Goal: Task Accomplishment & Management: Complete application form

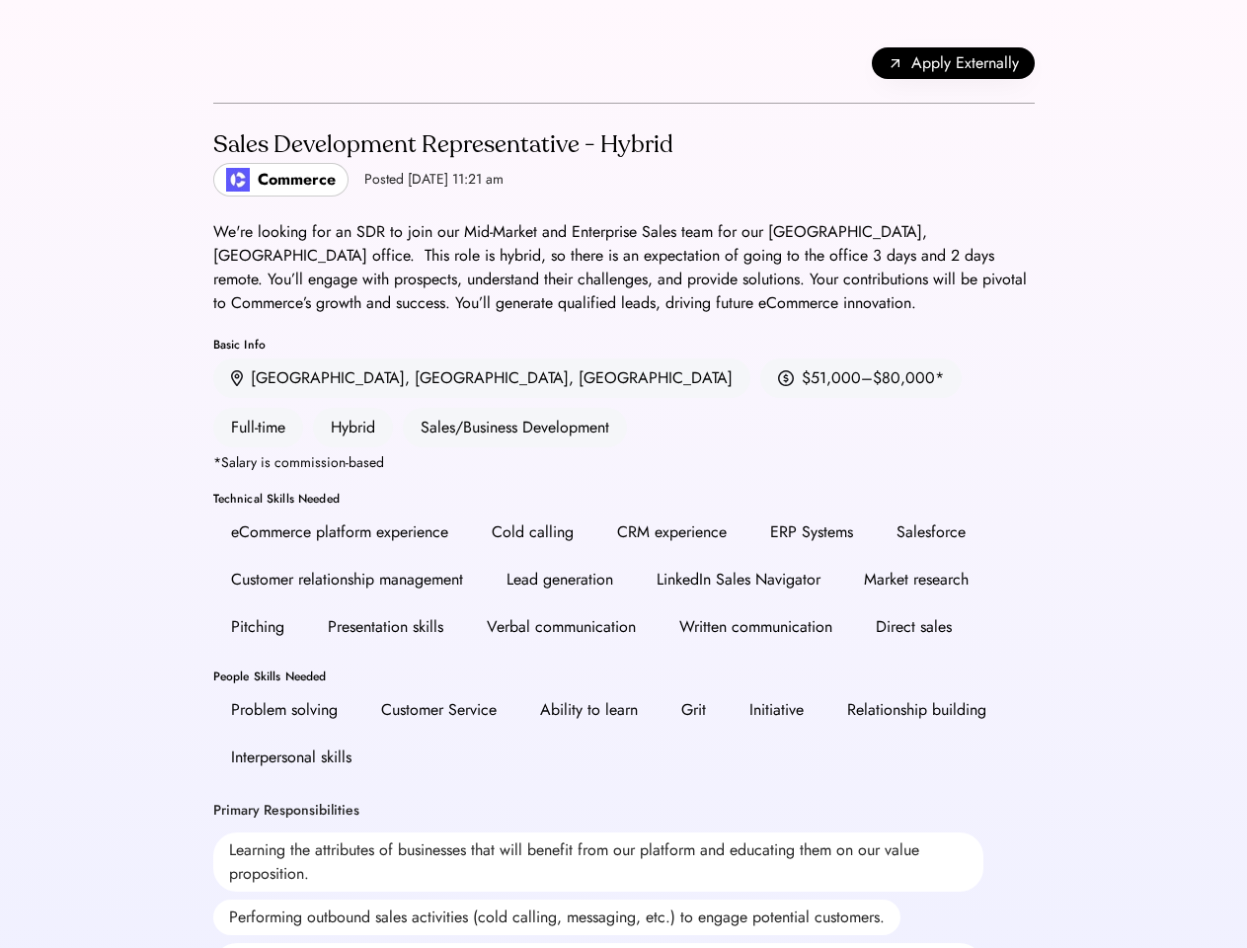
click at [623, 520] on div "CRM experience" at bounding box center [672, 532] width 110 height 24
click at [624, 520] on div "CRM experience" at bounding box center [672, 532] width 110 height 24
click at [624, 63] on div "Apply Externally" at bounding box center [624, 64] width 822 height 80
click at [953, 63] on span "Apply Externally" at bounding box center [966, 63] width 108 height 24
click at [624, 560] on div "Lead generation" at bounding box center [560, 580] width 142 height 40
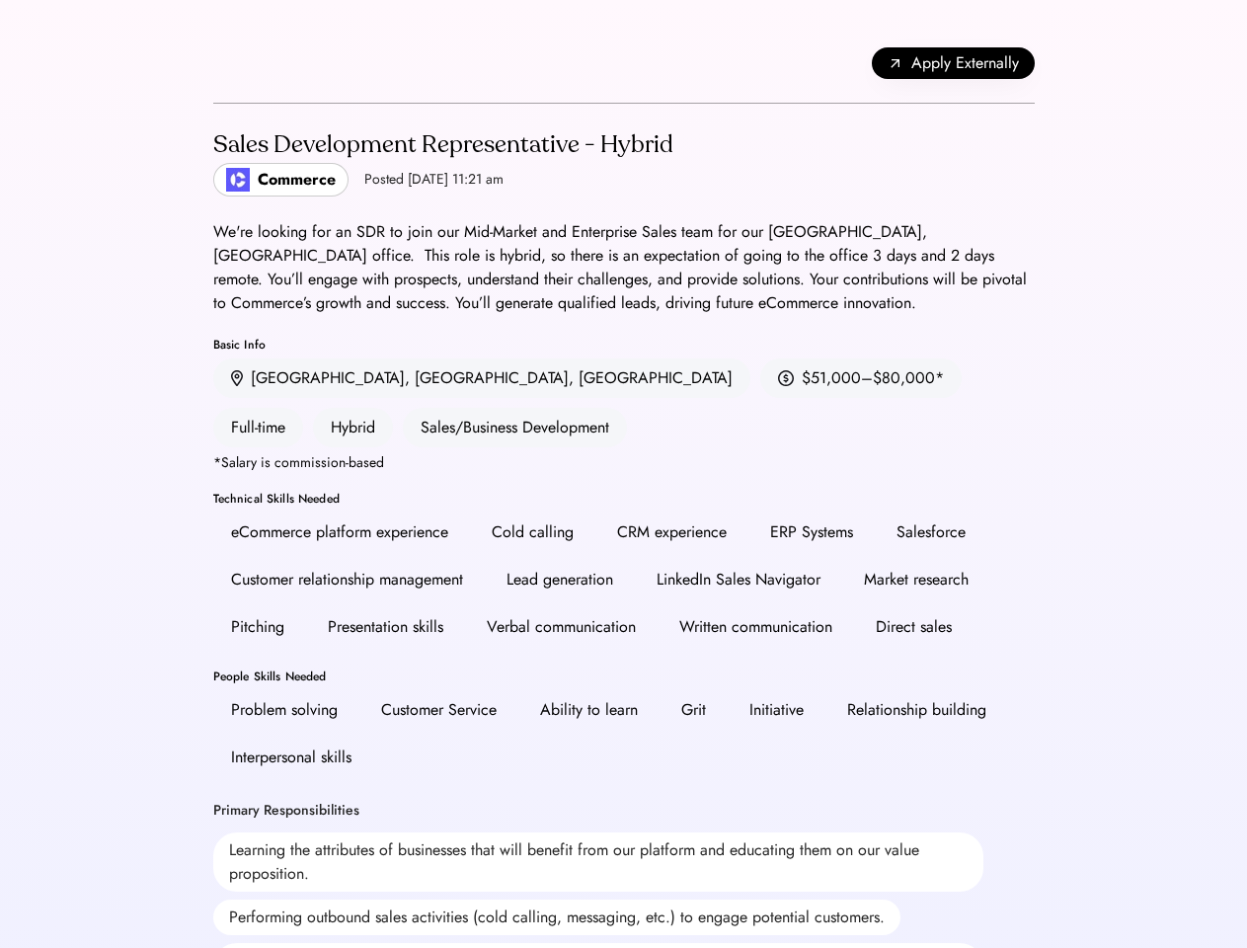
click at [624, 560] on div "Lead generation" at bounding box center [560, 580] width 142 height 40
click at [624, 162] on h2 "Sales Development Representative - Hybrid" at bounding box center [443, 145] width 460 height 36
click at [440, 162] on h2 "Sales Development Representative - Hybrid" at bounding box center [443, 145] width 460 height 36
click at [440, 145] on div "Sales Development Representative - Hybrid" at bounding box center [443, 145] width 460 height 32
click at [378, 180] on div "Posted [DATE] 11:21 am" at bounding box center [433, 180] width 139 height 20
